Goal: Check status: Check status

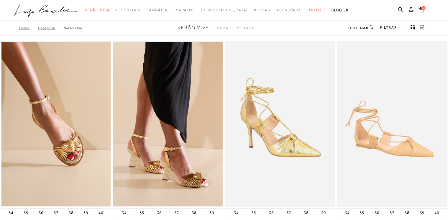
click at [412, 9] on icon at bounding box center [411, 9] width 5 height 5
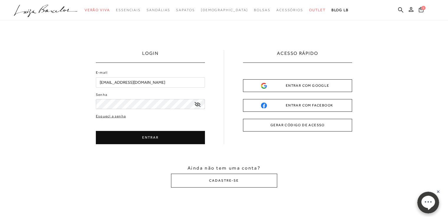
click at [197, 106] on icon at bounding box center [198, 104] width 6 height 5
click at [168, 134] on button "ENTRAR" at bounding box center [150, 137] width 109 height 13
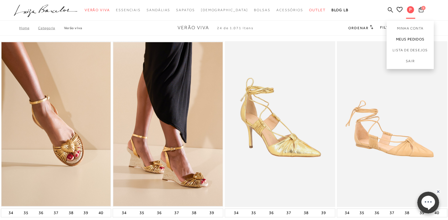
click at [411, 38] on link "Meus Pedidos" at bounding box center [410, 39] width 47 height 11
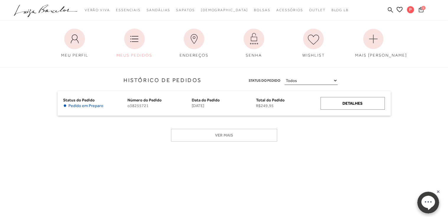
scroll to position [35, 0]
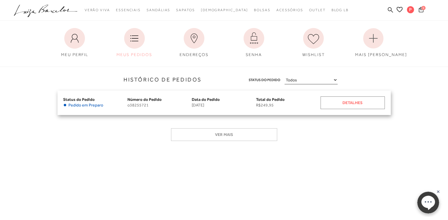
click at [357, 104] on div "Detalhes" at bounding box center [353, 102] width 64 height 13
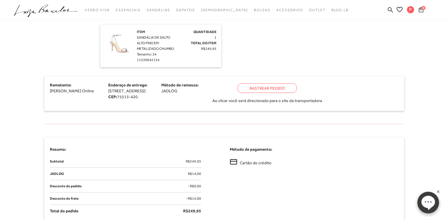
scroll to position [189, 0]
click at [297, 89] on div "Rastrear Pedido" at bounding box center [267, 87] width 59 height 9
